Goal: Transaction & Acquisition: Purchase product/service

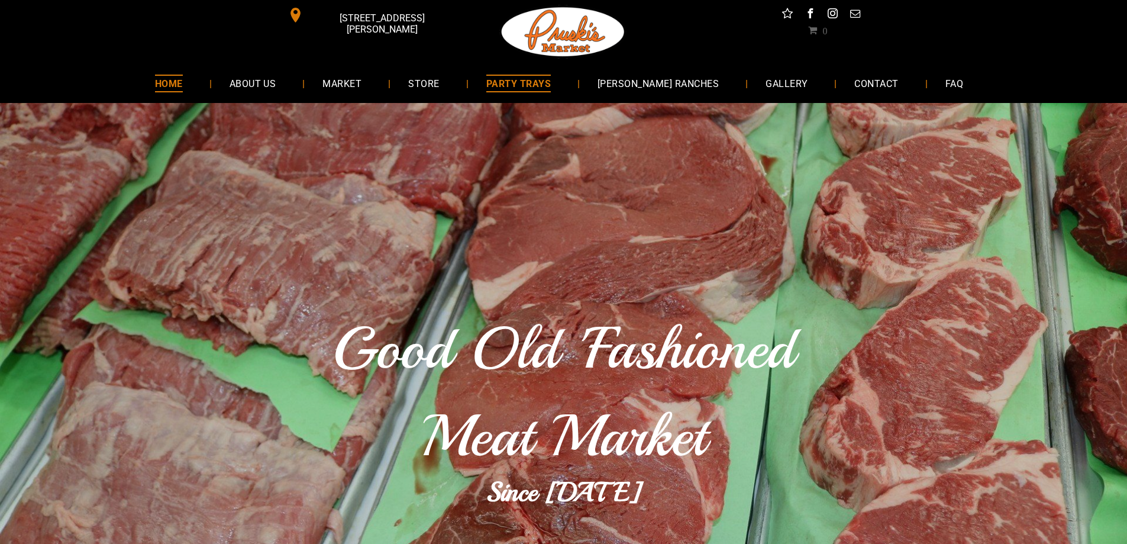
click at [537, 89] on span "PARTY TRAYS" at bounding box center [518, 83] width 64 height 17
